Goal: Transaction & Acquisition: Subscribe to service/newsletter

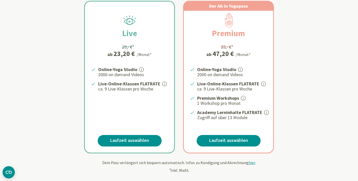
scroll to position [106, 0]
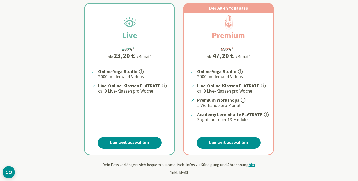
click at [266, 114] on icon at bounding box center [266, 114] width 1 height 3
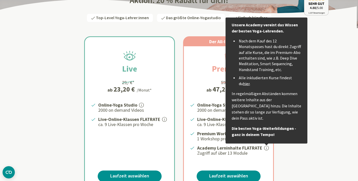
scroll to position [58, 0]
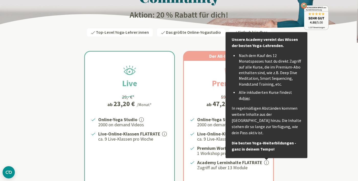
click at [290, 166] on div "Live 29,- €* ab 23,20 € /Monat* Online-Yoga Studio 2000 on demand Videos Live-O…" at bounding box center [178, 121] width 299 height 165
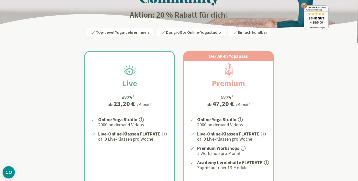
click at [243, 149] on icon at bounding box center [243, 148] width 1 height 3
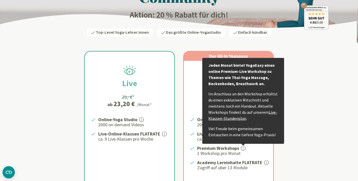
click at [264, 161] on icon at bounding box center [266, 162] width 5 height 5
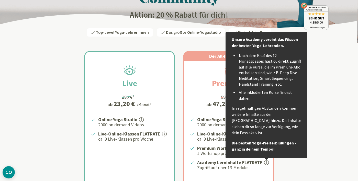
click at [243, 99] on link "hier" at bounding box center [246, 97] width 7 height 5
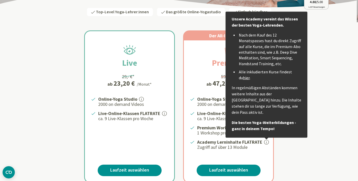
scroll to position [82, 0]
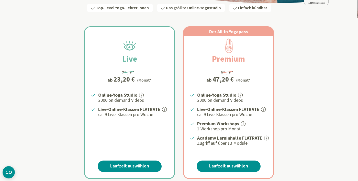
click at [244, 125] on icon at bounding box center [243, 123] width 5 height 5
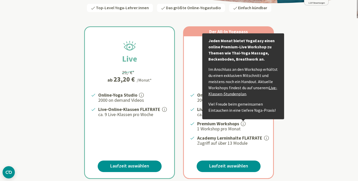
click at [233, 95] on link "Live-Klassen-Stundenplan" at bounding box center [242, 90] width 69 height 11
